Goal: Connect with others: Connect with others

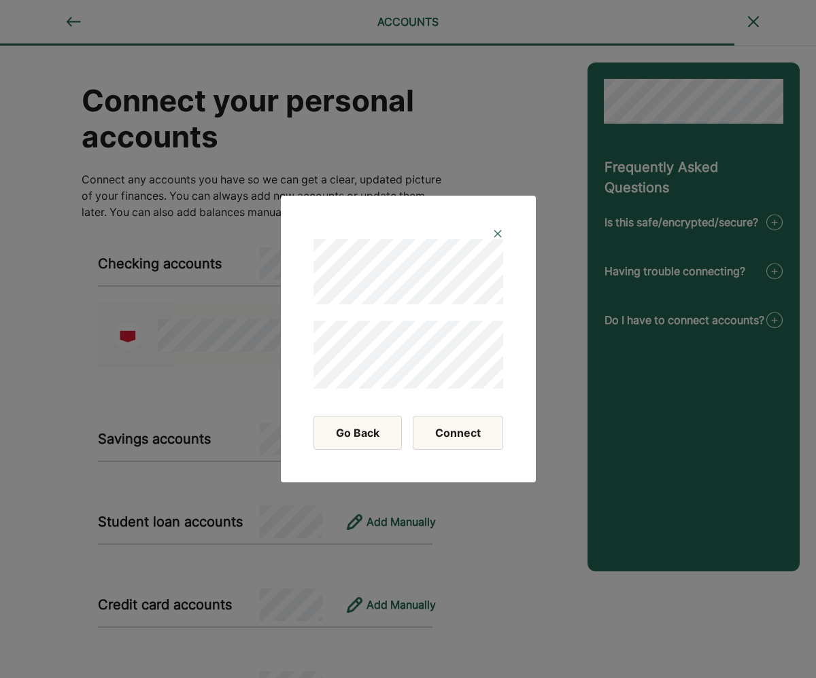
click at [461, 434] on button "Connect" at bounding box center [458, 433] width 90 height 34
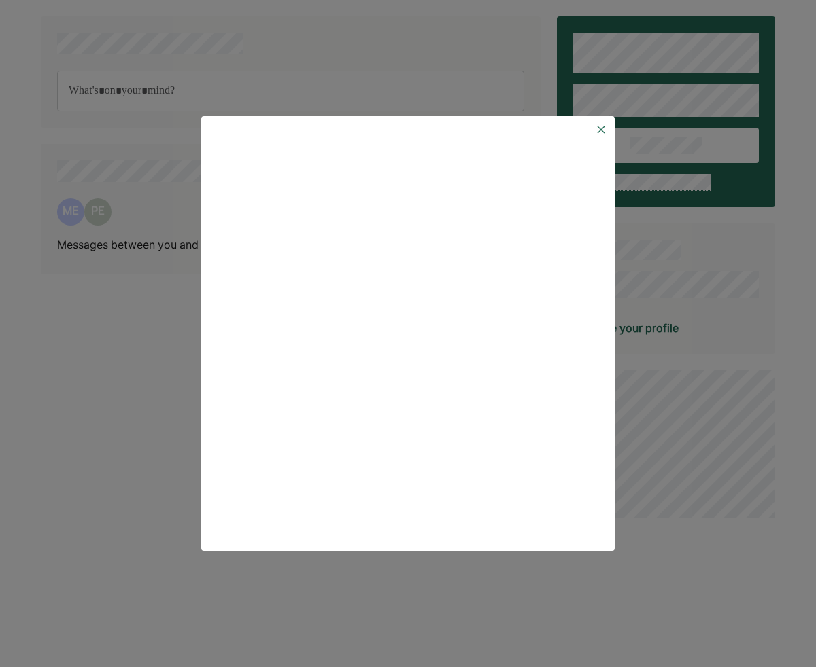
click at [599, 133] on img at bounding box center [600, 129] width 11 height 11
